Goal: Task Accomplishment & Management: Manage account settings

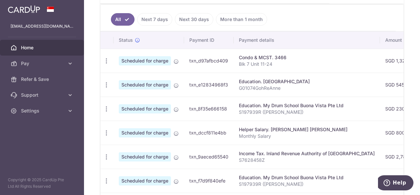
scroll to position [171, 0]
click at [106, 59] on icon "button" at bounding box center [106, 61] width 7 height 7
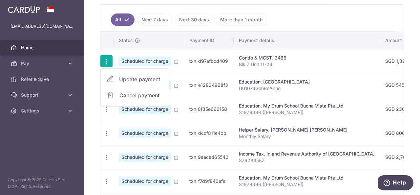
click at [120, 78] on span "Update payment" at bounding box center [141, 79] width 45 height 8
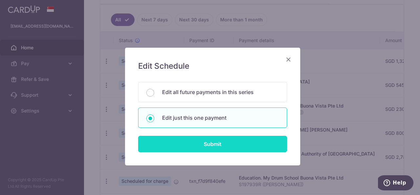
click at [204, 142] on input "Submit" at bounding box center [212, 143] width 149 height 16
radio input "true"
type input "1,324.54"
type input "[DATE]"
type input "Blk 7 Unit 11-24"
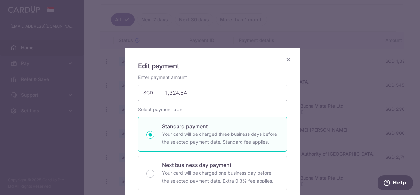
type input "REC185"
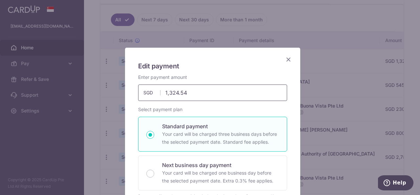
click at [221, 97] on input "1,324.54" at bounding box center [212, 92] width 149 height 16
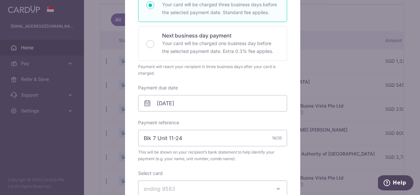
scroll to position [130, 0]
type input "1,366.73"
click at [143, 103] on icon at bounding box center [147, 103] width 8 height 8
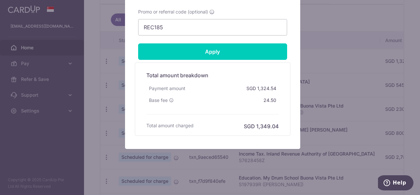
scroll to position [336, 0]
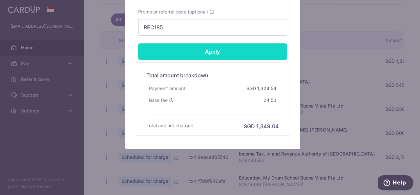
click at [233, 47] on input "Apply" at bounding box center [212, 51] width 149 height 16
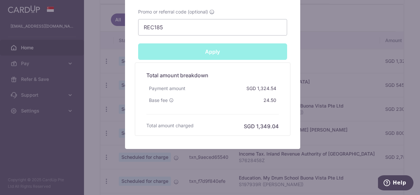
type input "Successfully Applied"
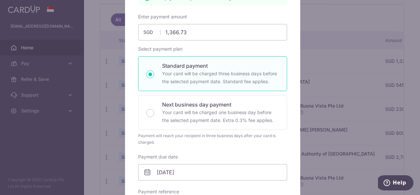
scroll to position [0, 0]
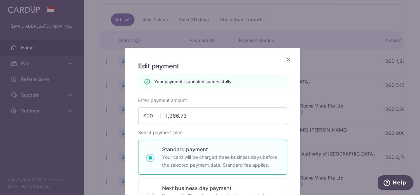
click at [287, 62] on icon "Close" at bounding box center [288, 59] width 8 height 8
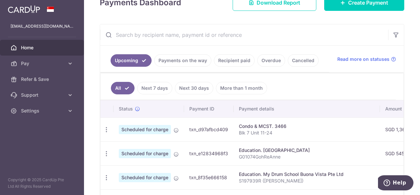
scroll to position [103, 0]
click at [296, 147] on div "Education. [GEOGRAPHIC_DATA]" at bounding box center [307, 149] width 136 height 7
click at [105, 126] on icon "button" at bounding box center [106, 129] width 7 height 7
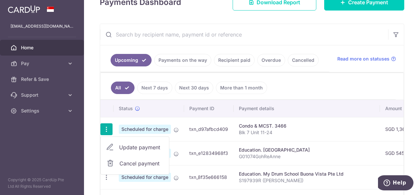
click at [129, 144] on span "Update payment" at bounding box center [141, 147] width 45 height 8
radio input "true"
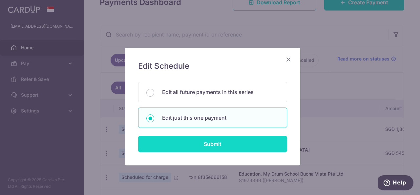
click at [222, 141] on input "Submit" at bounding box center [212, 143] width 149 height 16
radio input "true"
type input "1,366.73"
type input "[DATE]"
type input "Blk 7 Unit 11-24"
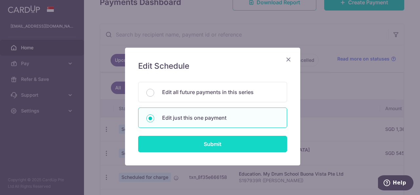
type input "REC185"
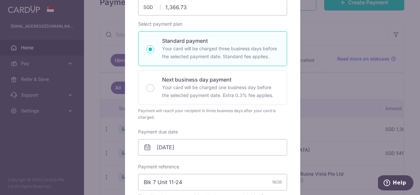
scroll to position [120, 0]
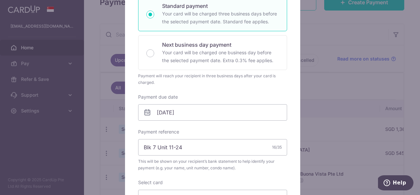
click at [145, 112] on icon at bounding box center [147, 112] width 8 height 8
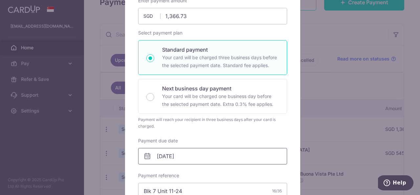
scroll to position [0, 0]
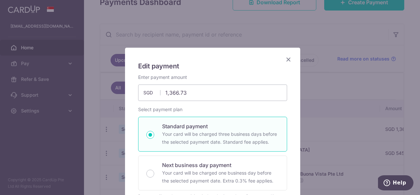
click at [285, 56] on icon "Close" at bounding box center [288, 59] width 8 height 8
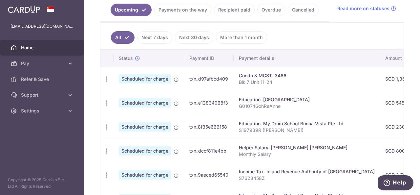
scroll to position [154, 0]
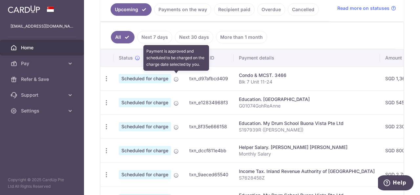
click at [175, 78] on icon at bounding box center [176, 78] width 5 height 5
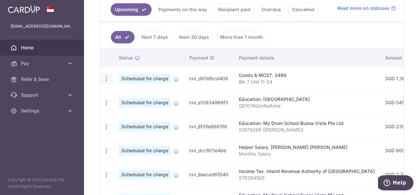
click at [106, 79] on icon "button" at bounding box center [106, 78] width 7 height 7
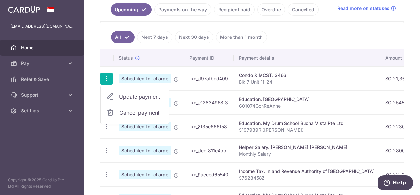
click at [126, 93] on span "Update payment" at bounding box center [141, 97] width 45 height 8
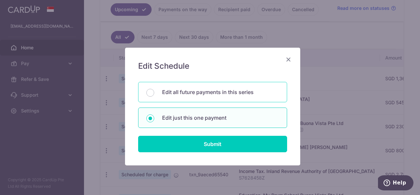
click at [208, 92] on p "Edit all future payments in this series" at bounding box center [220, 92] width 117 height 8
click at [154, 92] on input "Edit all future payments in this series" at bounding box center [150, 93] width 8 height 8
radio input "true"
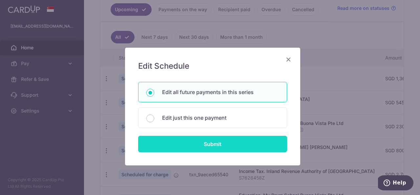
click at [206, 143] on input "Submit" at bounding box center [212, 143] width 149 height 16
radio input "true"
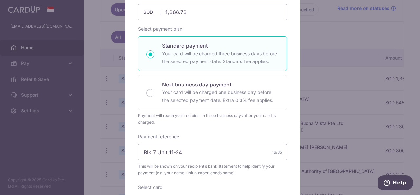
scroll to position [0, 0]
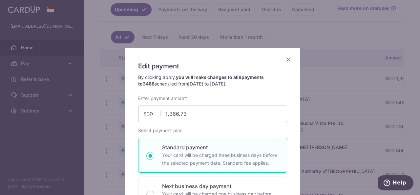
click at [286, 58] on icon "Close" at bounding box center [288, 59] width 8 height 8
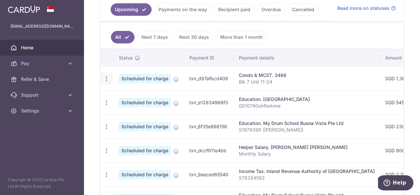
click at [105, 75] on icon "button" at bounding box center [106, 78] width 7 height 7
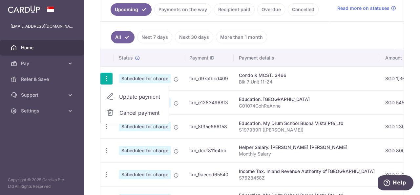
click at [127, 93] on span "Update payment" at bounding box center [141, 97] width 45 height 8
radio input "true"
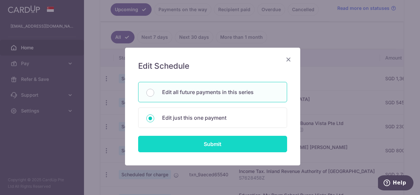
click at [228, 145] on input "Submit" at bounding box center [212, 143] width 149 height 16
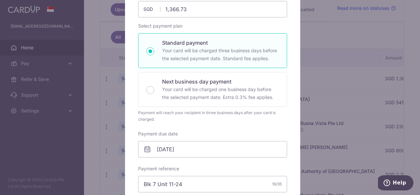
scroll to position [110, 0]
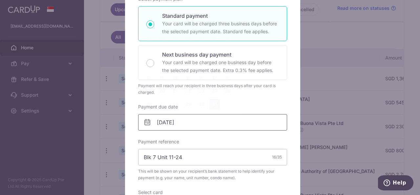
click at [163, 123] on input "31/10/2025" at bounding box center [212, 122] width 149 height 16
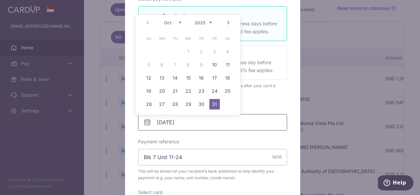
click at [163, 123] on input "31/10/2025" at bounding box center [212, 122] width 149 height 16
click at [173, 104] on link "28" at bounding box center [175, 104] width 10 height 10
type input "28/10/2025"
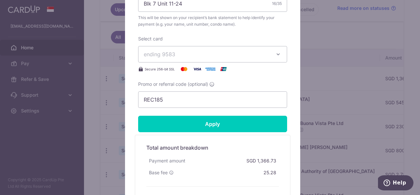
scroll to position [273, 0]
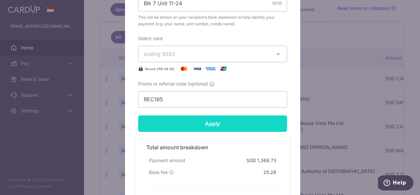
click at [221, 119] on input "Apply" at bounding box center [212, 123] width 149 height 16
type input "Successfully Applied"
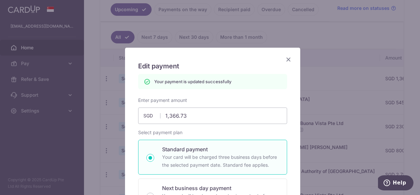
scroll to position [0, 0]
click at [288, 57] on icon "Close" at bounding box center [288, 59] width 8 height 8
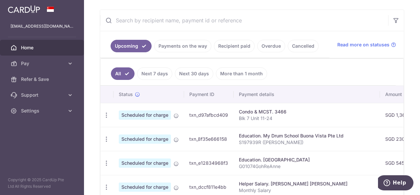
scroll to position [117, 0]
click at [104, 114] on icon "button" at bounding box center [106, 114] width 7 height 7
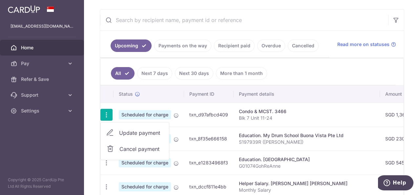
click at [135, 131] on span "Update payment" at bounding box center [141, 133] width 45 height 8
radio input "true"
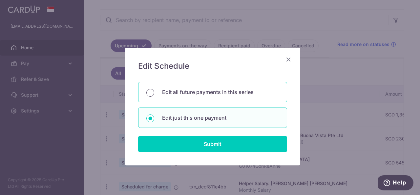
click at [148, 95] on input "Edit all future payments in this series" at bounding box center [150, 93] width 8 height 8
radio input "true"
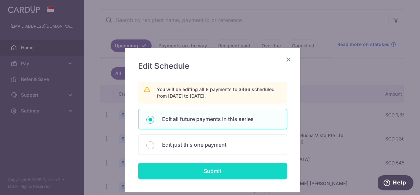
click at [211, 170] on input "Submit" at bounding box center [212, 170] width 149 height 16
radio input "true"
type input "1,366.73"
type input "Blk 7 Unit 11-24"
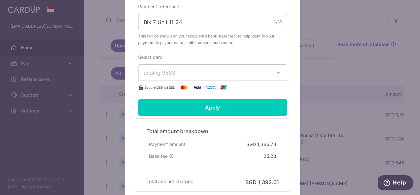
scroll to position [296, 0]
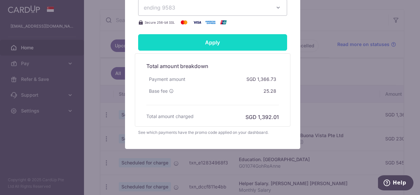
click at [217, 38] on input "Apply" at bounding box center [212, 42] width 149 height 16
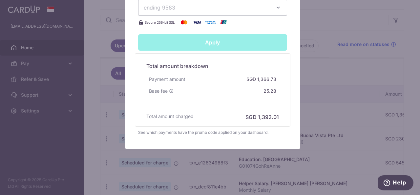
type input "Successfully Applied"
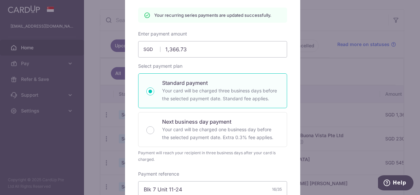
scroll to position [0, 0]
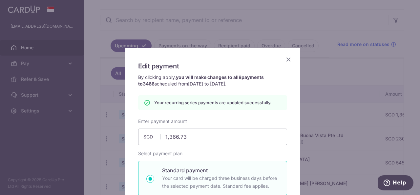
click at [285, 59] on icon "Close" at bounding box center [288, 59] width 8 height 8
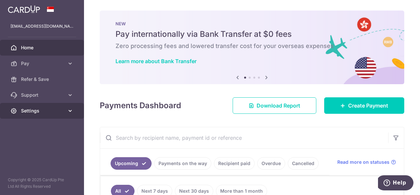
click at [55, 109] on span "Settings" at bounding box center [42, 110] width 43 height 7
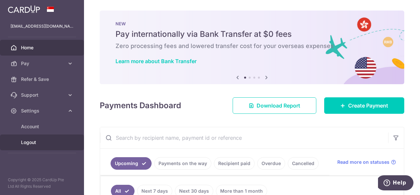
click at [30, 142] on span "Logout" at bounding box center [42, 142] width 43 height 7
